Goal: Information Seeking & Learning: Check status

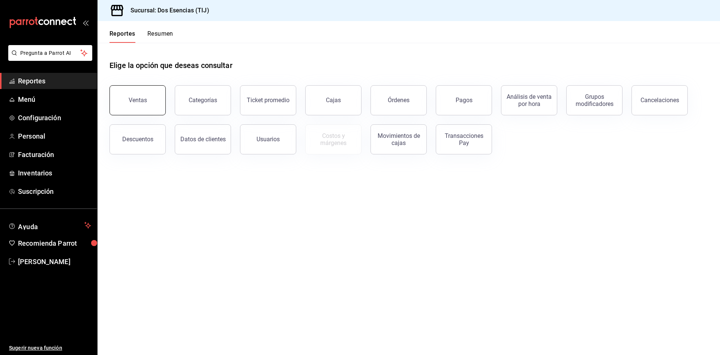
click at [134, 99] on div "Ventas" at bounding box center [138, 99] width 18 height 7
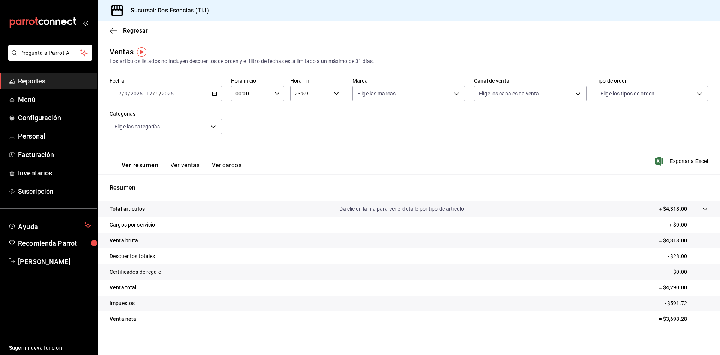
click at [41, 81] on span "Reportes" at bounding box center [54, 81] width 73 height 10
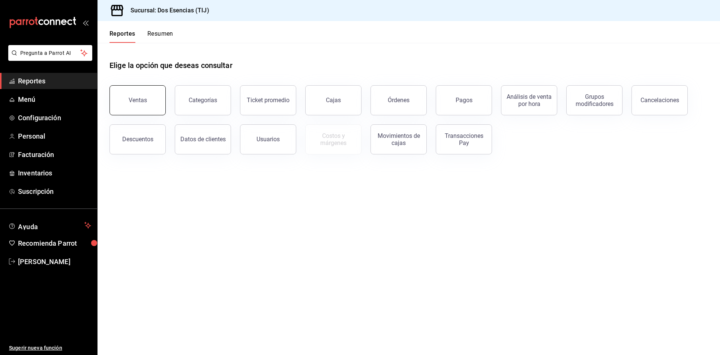
click at [149, 102] on button "Ventas" at bounding box center [138, 100] width 56 height 30
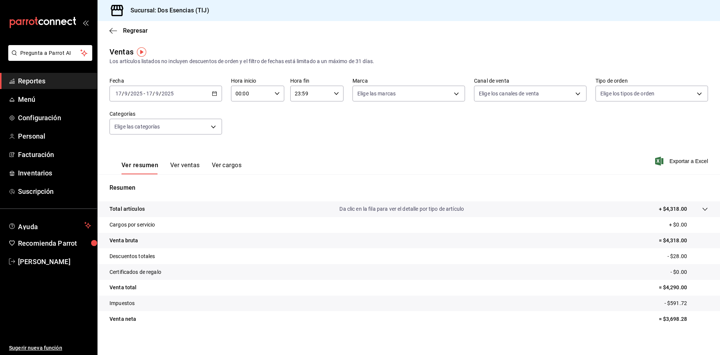
click at [213, 90] on div "[DATE] [DATE] - [DATE] [DATE]" at bounding box center [166, 94] width 113 height 16
click at [136, 134] on span "Ayer" at bounding box center [145, 133] width 58 height 8
click at [215, 95] on icon "button" at bounding box center [214, 93] width 5 height 5
click at [151, 183] on span "Rango de fechas" at bounding box center [145, 184] width 58 height 8
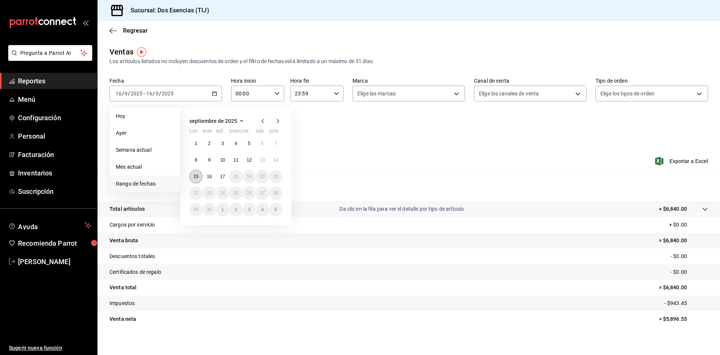
click at [197, 177] on abbr "15" at bounding box center [196, 176] width 5 height 5
click at [195, 178] on abbr "15" at bounding box center [196, 176] width 5 height 5
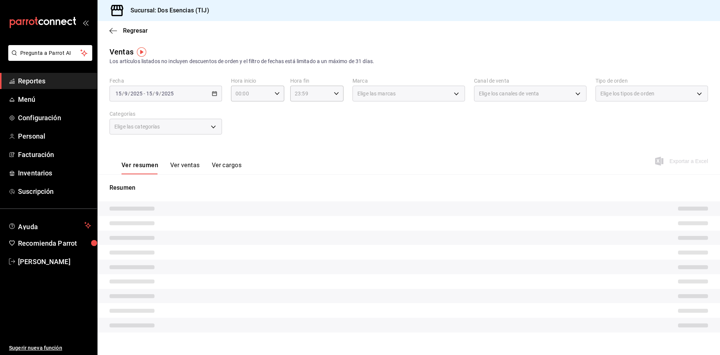
click at [195, 178] on div "Resumen" at bounding box center [409, 257] width 623 height 167
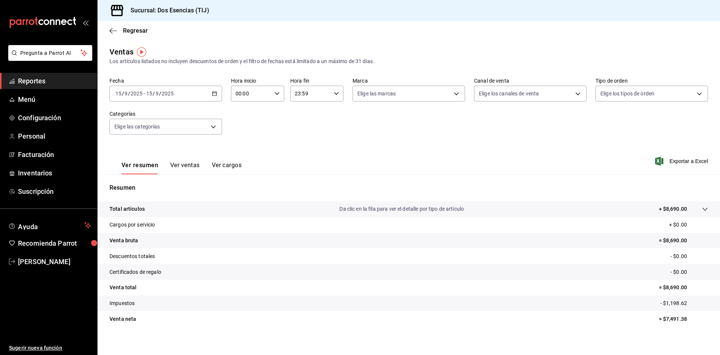
click at [213, 96] on div "[DATE] [DATE] - [DATE] [DATE]" at bounding box center [166, 94] width 113 height 16
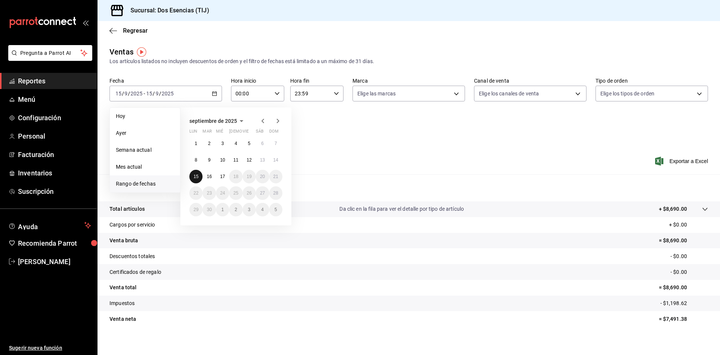
click at [196, 179] on abbr "15" at bounding box center [196, 176] width 5 height 5
click at [212, 178] on abbr "16" at bounding box center [209, 176] width 5 height 5
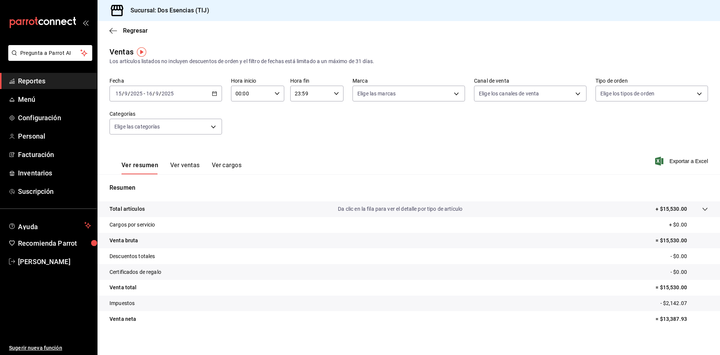
click at [49, 81] on span "Reportes" at bounding box center [54, 81] width 73 height 10
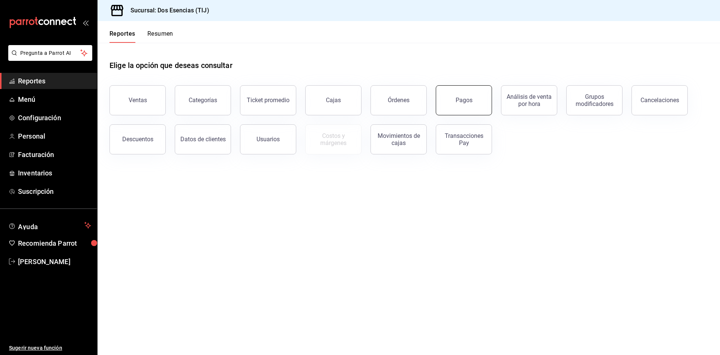
click at [468, 103] on div "Pagos" at bounding box center [464, 99] width 17 height 7
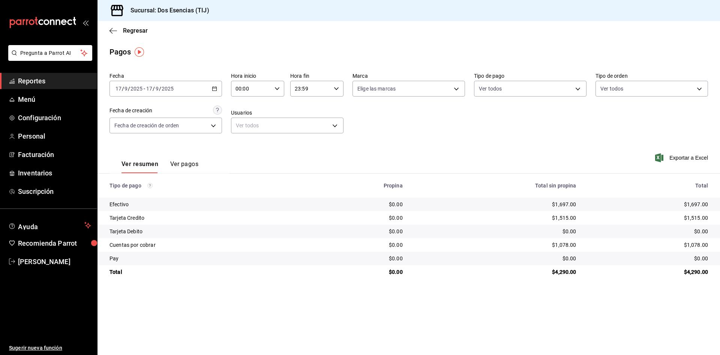
click at [212, 89] on icon "button" at bounding box center [214, 88] width 5 height 5
click at [216, 88] on \(Stroke\) "button" at bounding box center [215, 88] width 4 height 0
click at [132, 194] on span "Rango de fechas" at bounding box center [145, 196] width 58 height 8
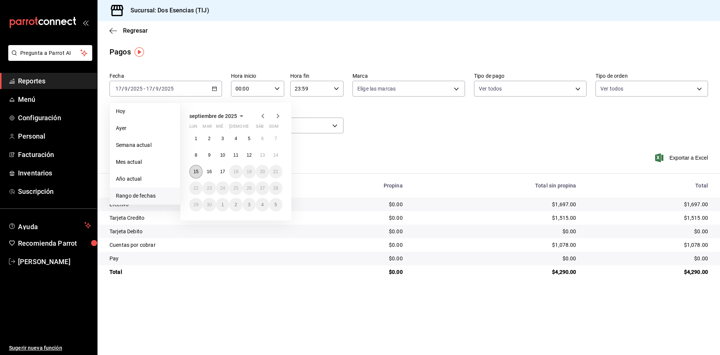
click at [196, 172] on abbr "15" at bounding box center [196, 171] width 5 height 5
click at [209, 171] on abbr "16" at bounding box center [209, 171] width 5 height 5
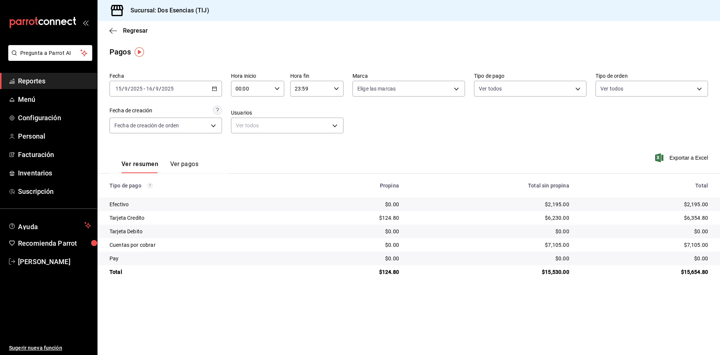
click at [216, 87] on \(Stroke\) "button" at bounding box center [214, 89] width 5 height 4
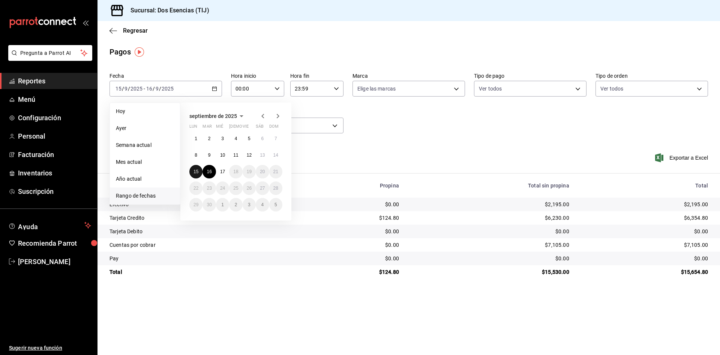
click at [199, 170] on button "15" at bounding box center [195, 172] width 13 height 14
click at [220, 171] on abbr "17" at bounding box center [222, 171] width 5 height 5
